Goal: Information Seeking & Learning: Learn about a topic

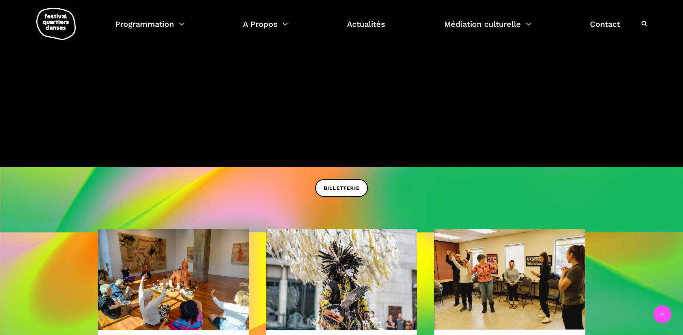
scroll to position [215, 0]
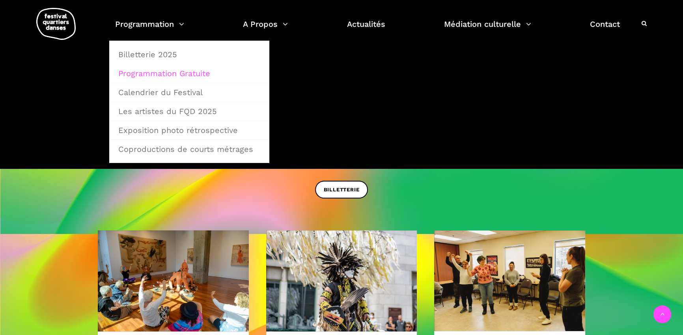
click at [182, 69] on link "Programmation Gratuite" at bounding box center [189, 73] width 151 height 18
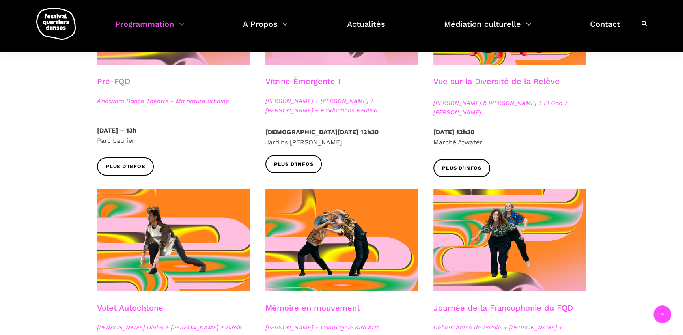
scroll to position [239, 0]
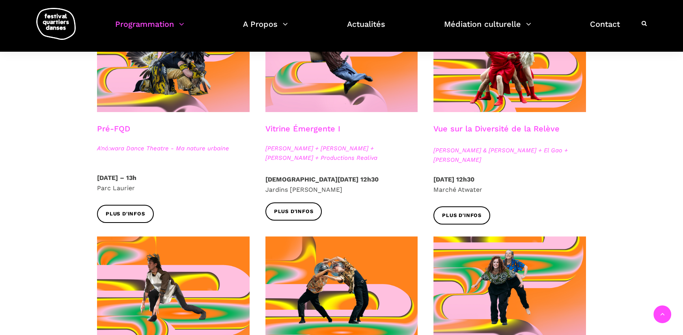
click at [510, 151] on span "Athena Lucie Assamba & Leah Danga + El Gao + Rameez Karim" at bounding box center [510, 155] width 153 height 19
click at [462, 212] on span "Plus d'infos" at bounding box center [461, 215] width 39 height 8
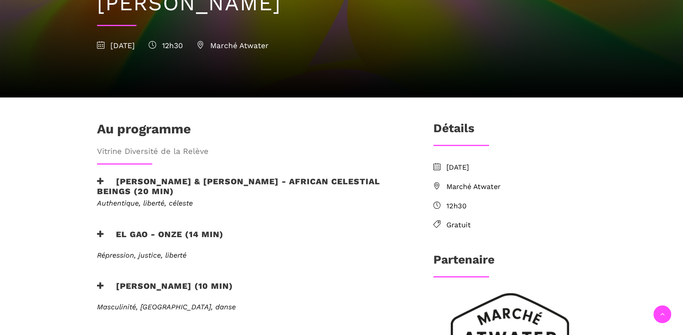
scroll to position [164, 0]
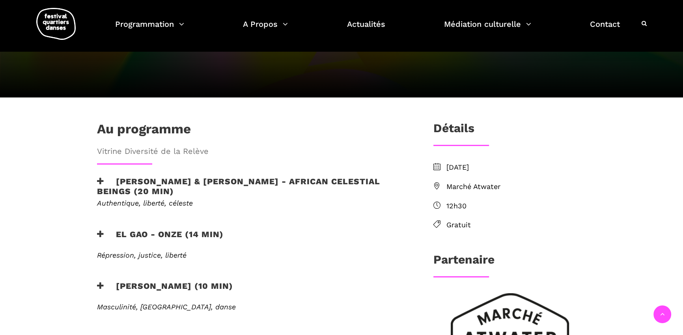
click at [99, 177] on icon at bounding box center [100, 181] width 7 height 8
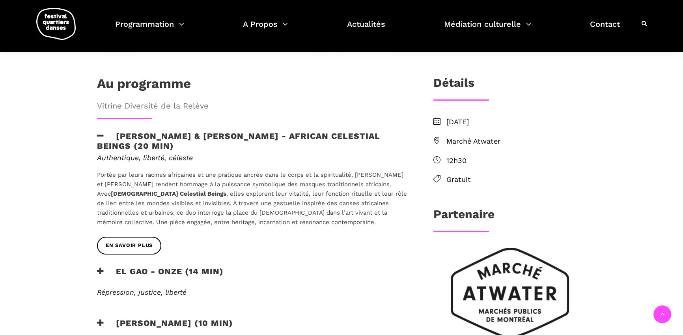
scroll to position [196, 0]
